Goal: Information Seeking & Learning: Learn about a topic

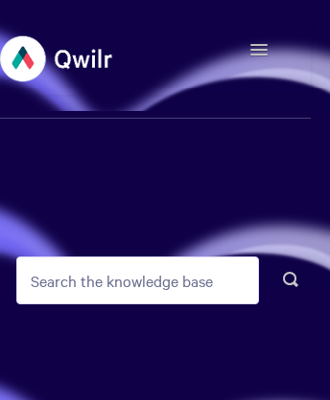
scroll to position [10, 0]
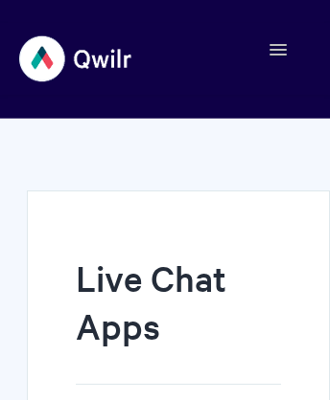
scroll to position [857, 0]
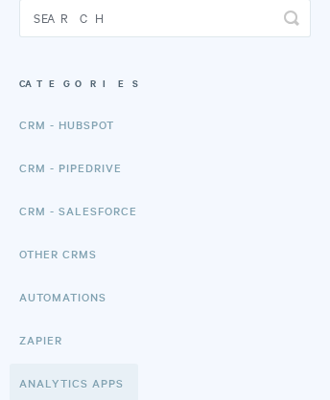
click at [78, 381] on link "Analytics Apps" at bounding box center [74, 383] width 128 height 38
